Goal: Task Accomplishment & Management: Use online tool/utility

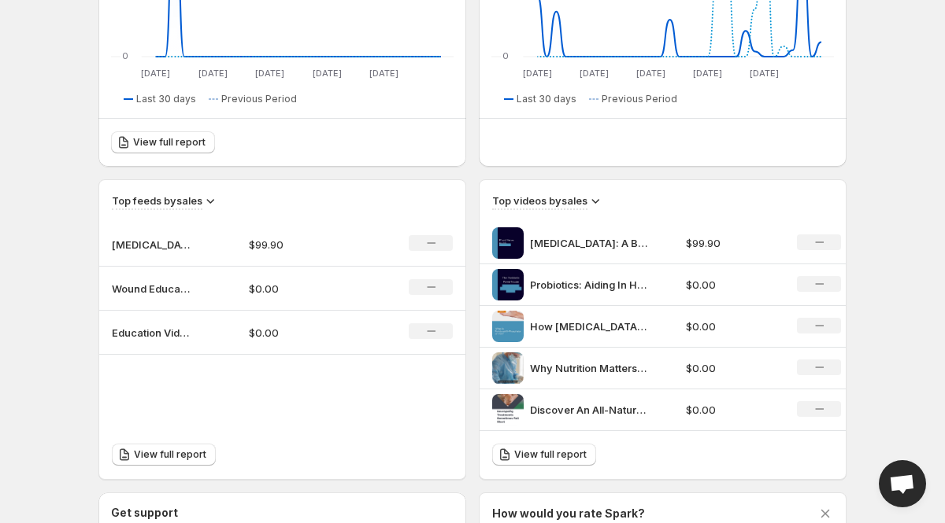
scroll to position [379, 0]
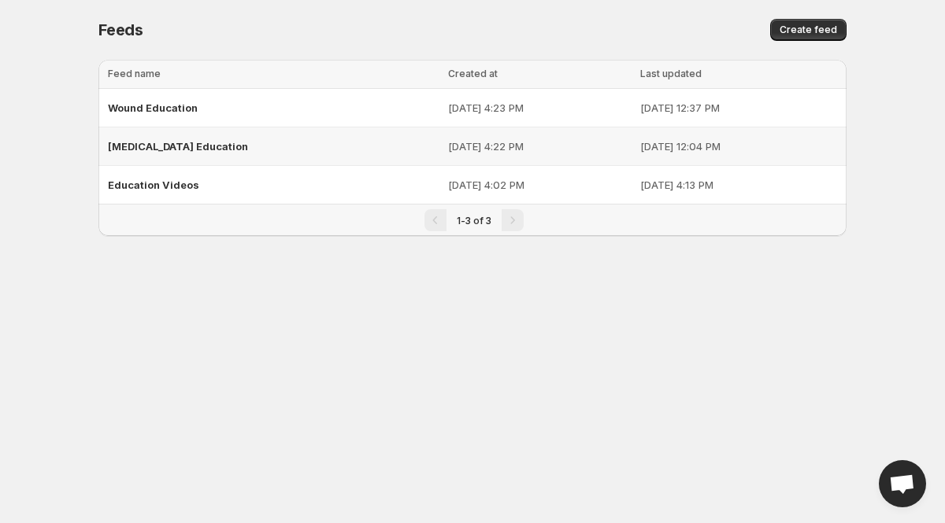
click at [205, 147] on span "[MEDICAL_DATA] Education" at bounding box center [178, 146] width 140 height 13
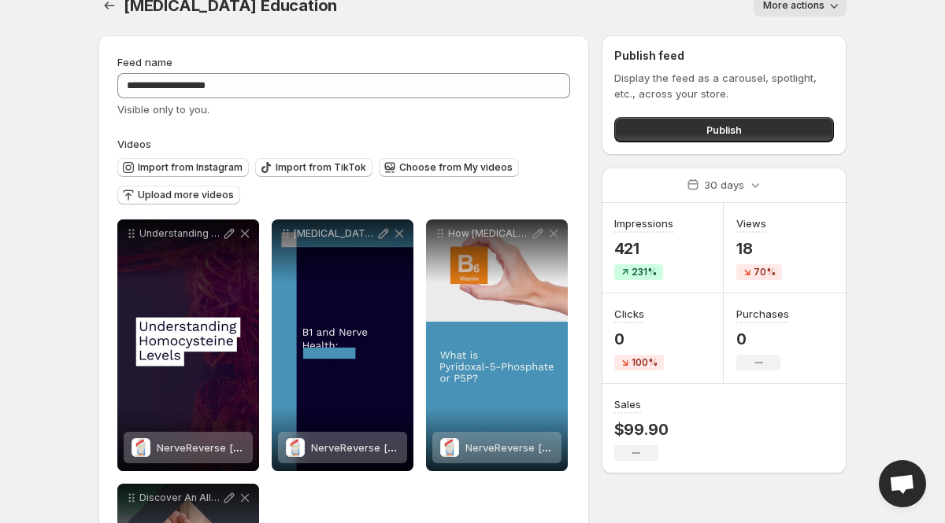
scroll to position [23, 0]
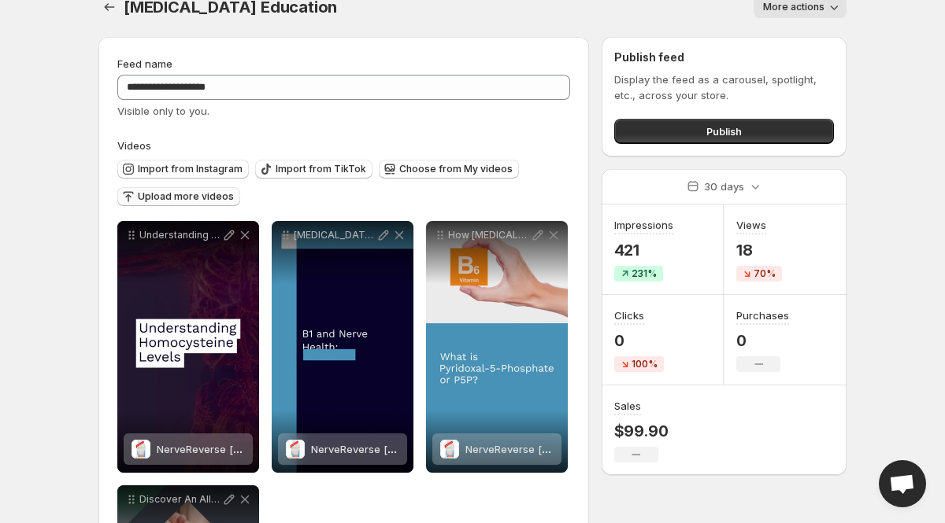
click at [198, 196] on span "Upload more videos" at bounding box center [186, 196] width 96 height 13
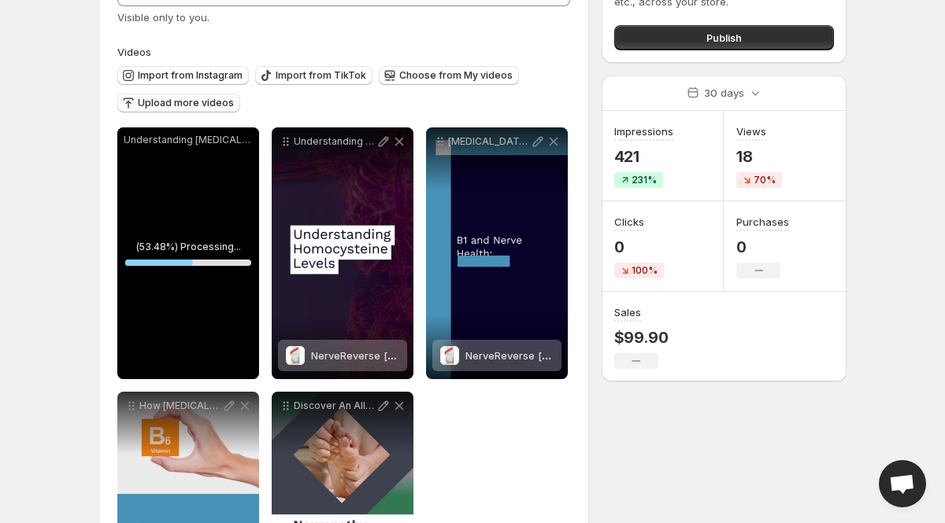
scroll to position [0, 0]
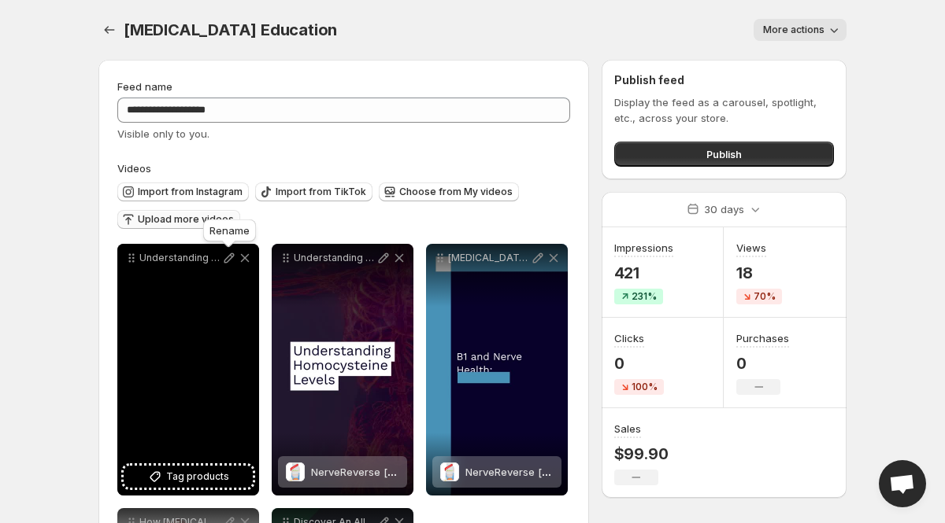
click at [227, 263] on icon at bounding box center [229, 258] width 10 height 10
click at [198, 481] on span "Tag products" at bounding box center [197, 477] width 63 height 16
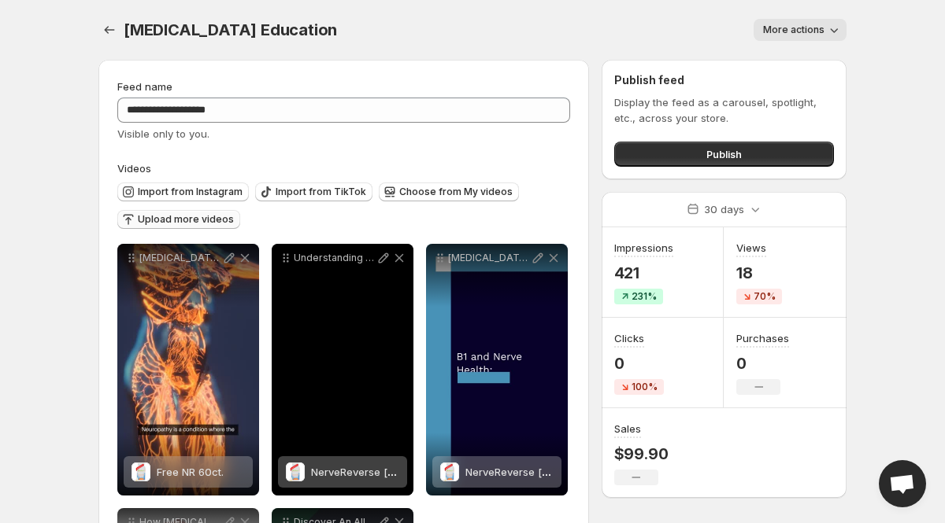
click at [358, 472] on span "NerveReverse [MEDICAL_DATA] Support Formula" at bounding box center [430, 472] width 239 height 13
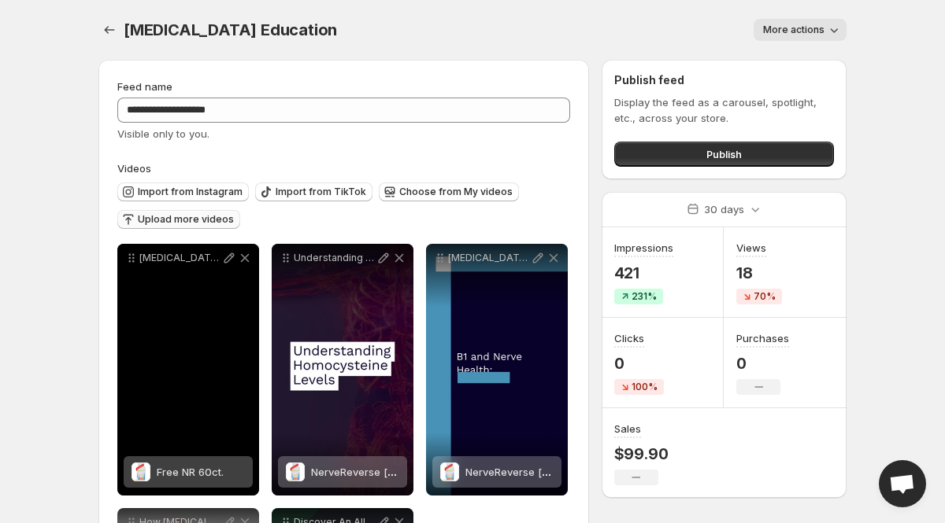
click at [198, 471] on span "Free NR 60ct." at bounding box center [190, 472] width 67 height 13
click at [215, 468] on span "2 products tagged" at bounding box center [176, 472] width 91 height 13
click at [209, 464] on div "2 products tagged" at bounding box center [176, 472] width 91 height 31
click at [231, 261] on icon at bounding box center [229, 258] width 16 height 16
click at [179, 471] on span "2 products tagged" at bounding box center [176, 472] width 91 height 13
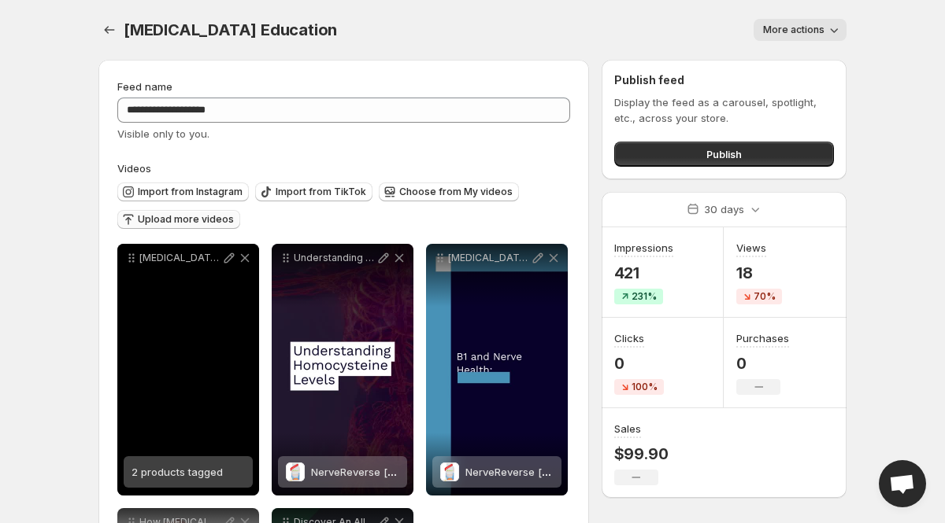
click at [139, 478] on span "2 products tagged" at bounding box center [176, 472] width 91 height 13
